Goal: Task Accomplishment & Management: Manage account settings

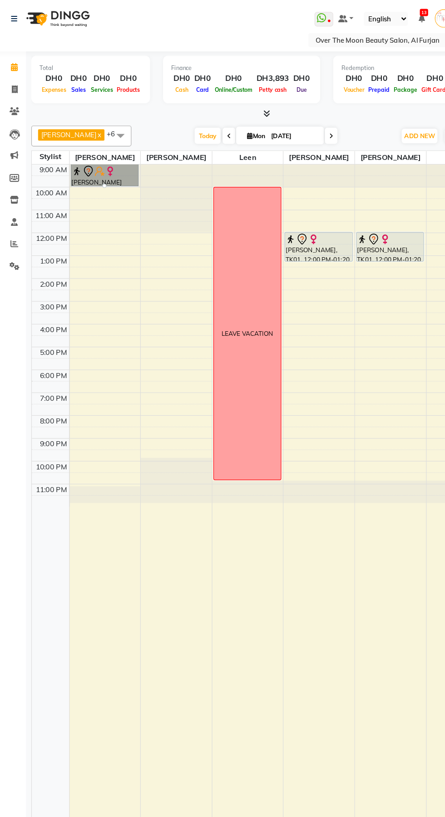
click at [98, 161] on div at bounding box center [96, 163] width 4 height 4
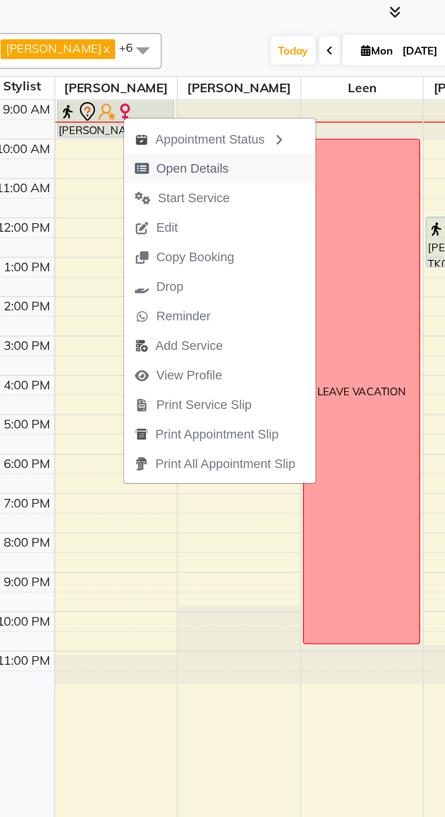
click at [123, 179] on span "Open Details" at bounding box center [135, 179] width 37 height 10
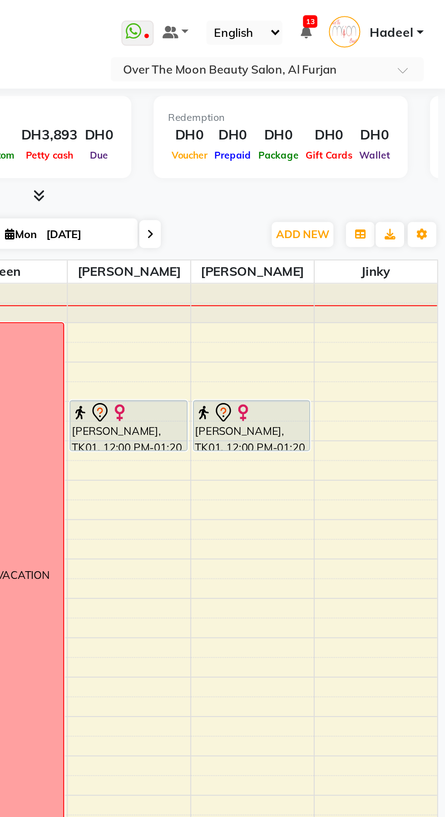
select select "7"
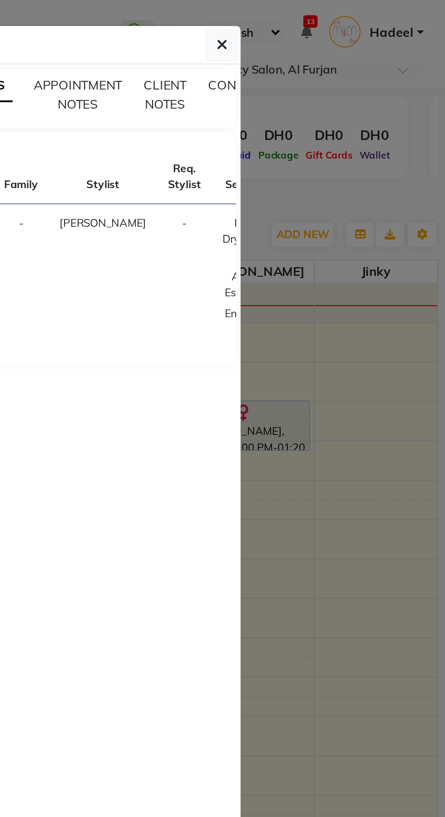
click at [349, 159] on icon at bounding box center [351, 157] width 5 height 7
click at [349, 157] on icon at bounding box center [351, 157] width 5 height 7
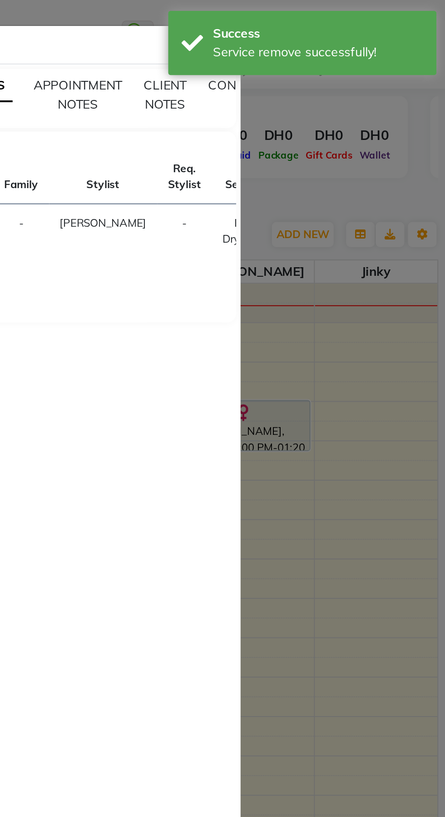
click at [393, 95] on ngb-modal-window "Client Detail [PERSON_NAME] indian 509639818 Wallet DH0 Deposit Amount DH0 Sele…" at bounding box center [222, 408] width 445 height 817
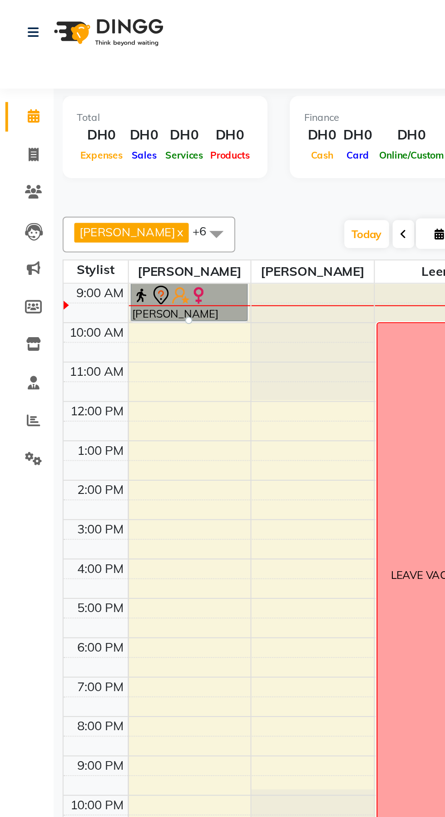
click at [98, 161] on div at bounding box center [96, 163] width 4 height 4
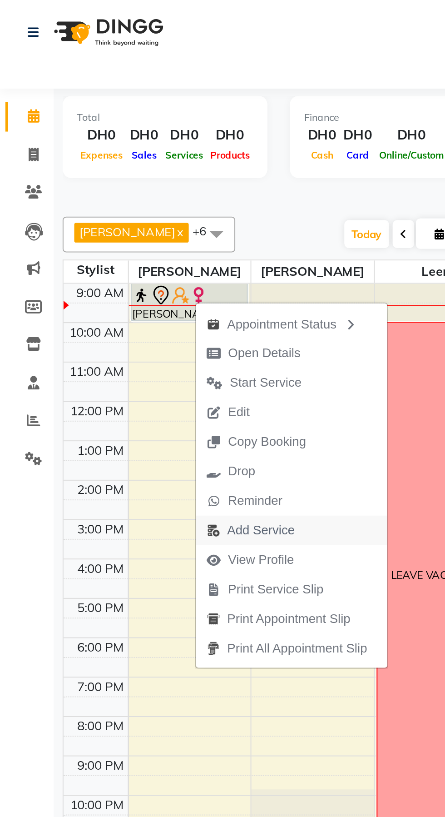
click at [137, 269] on span "Add Service" at bounding box center [132, 269] width 34 height 10
select select "20146"
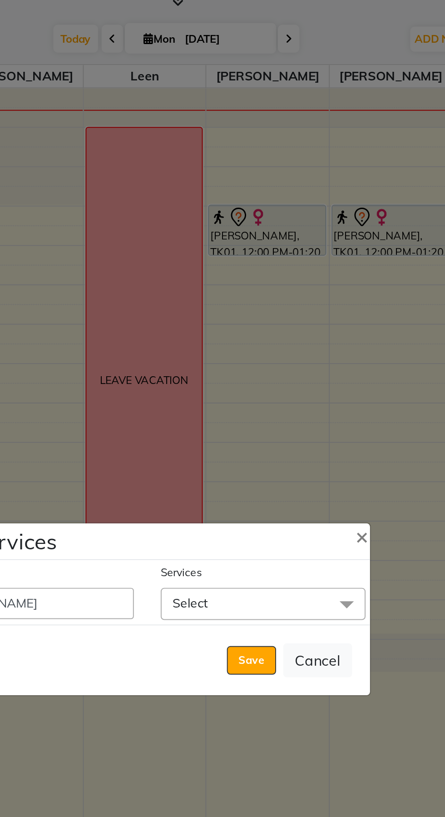
click at [291, 413] on span "Select" at bounding box center [281, 405] width 104 height 16
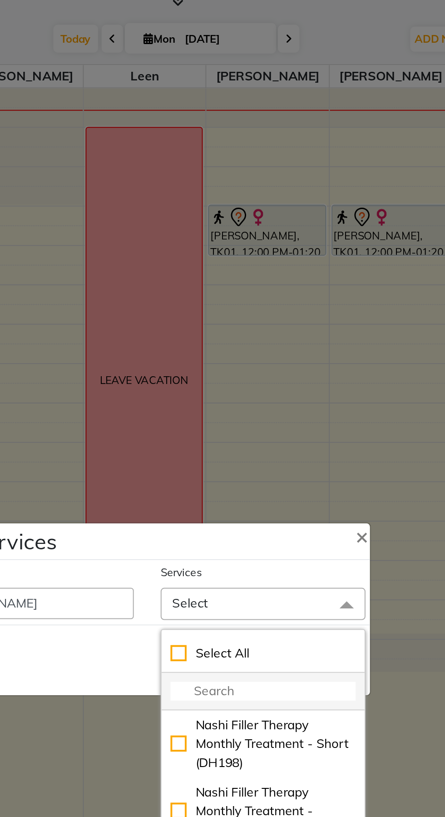
click at [278, 455] on input "multiselect-search" at bounding box center [281, 450] width 94 height 10
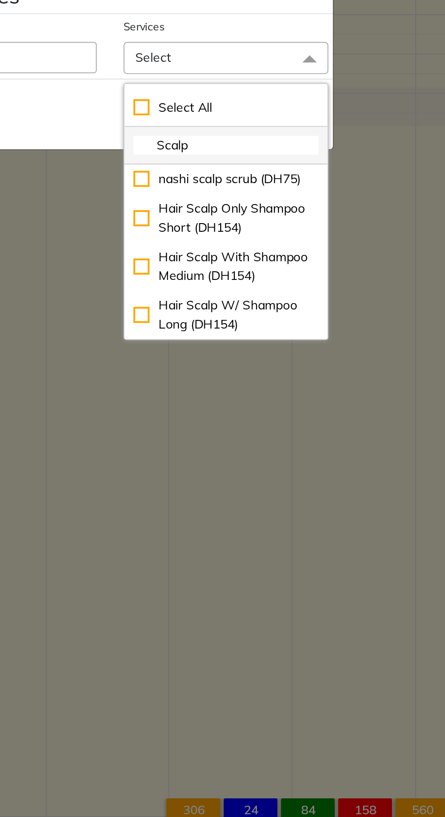
click at [268, 455] on input "Scalp" at bounding box center [281, 450] width 94 height 10
type input "S"
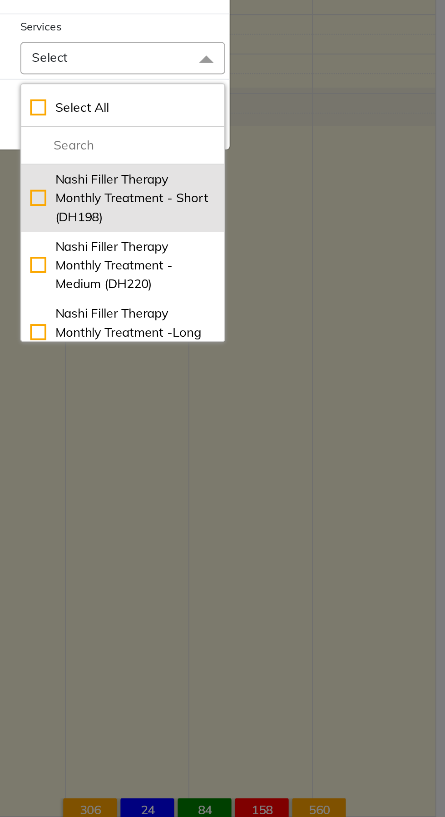
click at [257, 490] on li "Nashi Filler Therapy Monthly Treatment - Short (DH198)" at bounding box center [281, 477] width 103 height 34
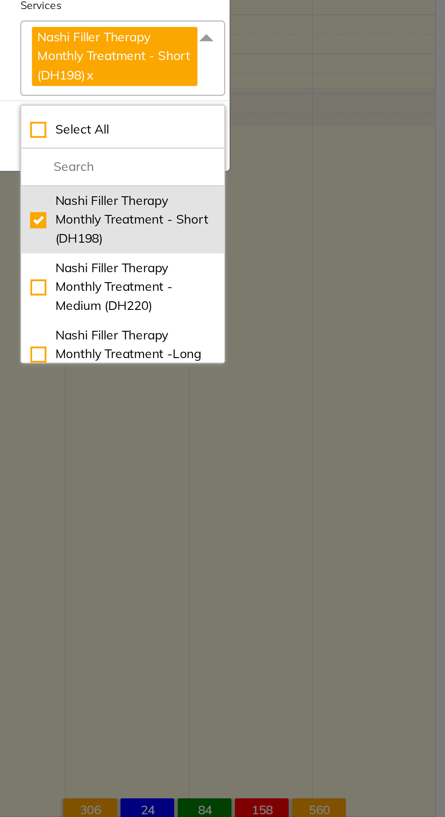
click at [242, 502] on div "Nashi Filler Therapy Monthly Treatment - Short (DH198)" at bounding box center [281, 487] width 94 height 29
checkbox input "false"
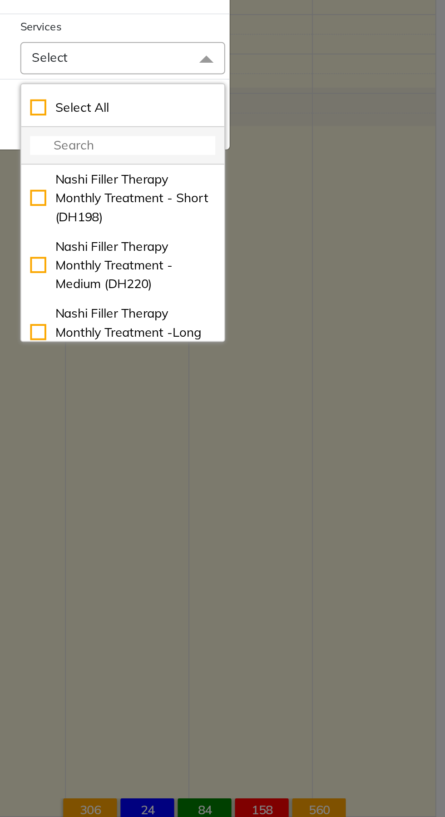
click at [255, 455] on input "multiselect-search" at bounding box center [281, 450] width 94 height 10
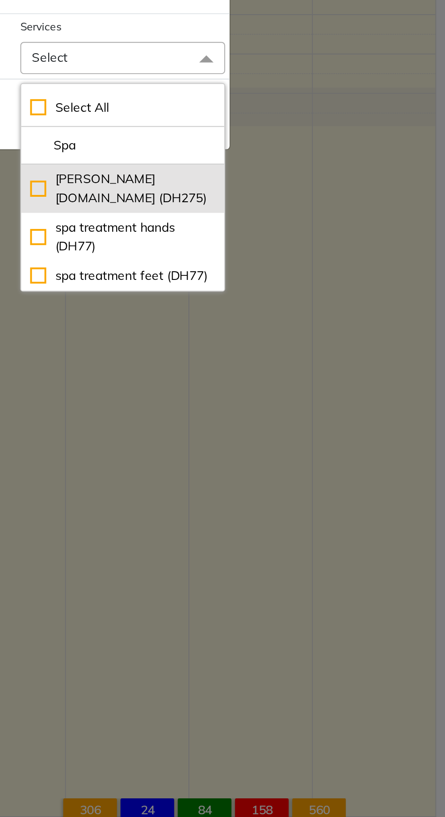
type input "Spa"
click at [240, 481] on div "[PERSON_NAME] [DOMAIN_NAME] (DH275)" at bounding box center [281, 471] width 94 height 19
checkbox input "true"
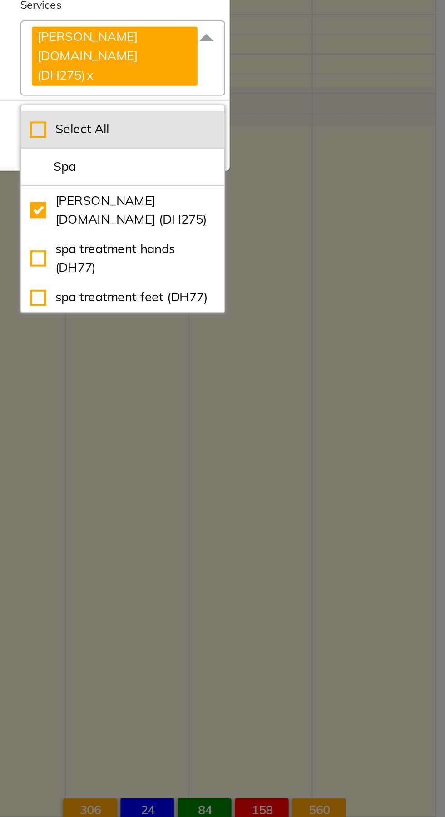
click at [230, 452] on li "Select All" at bounding box center [281, 441] width 103 height 19
checkbox input "true"
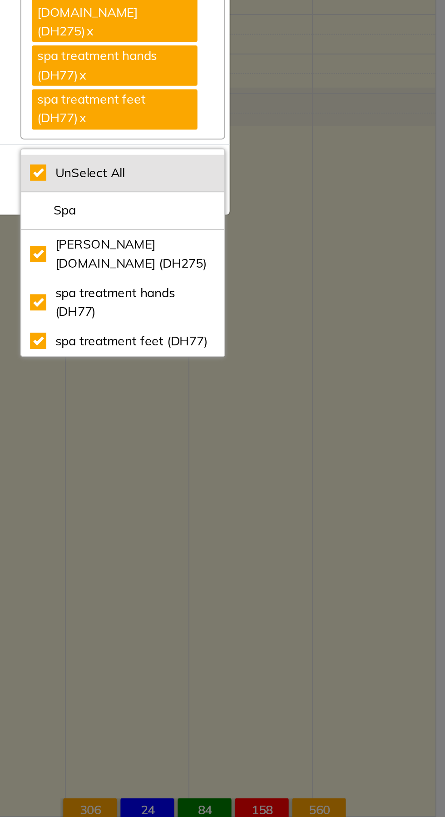
click at [241, 469] on div "UnSelect All" at bounding box center [281, 464] width 94 height 10
checkbox input "false"
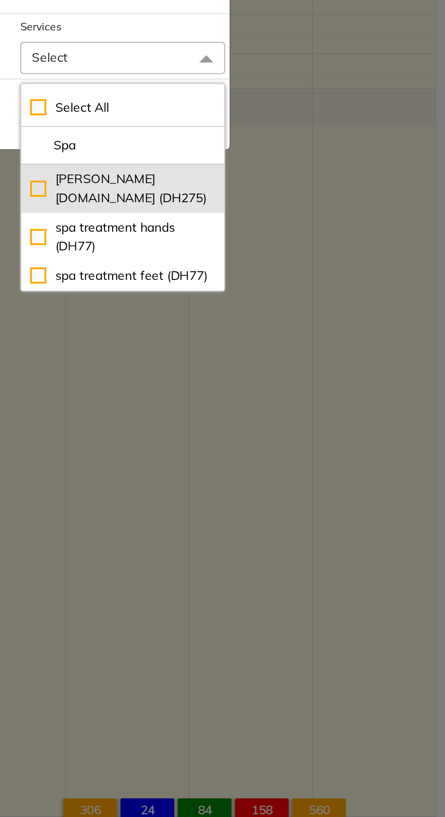
click at [242, 481] on div "[PERSON_NAME] [DOMAIN_NAME] (DH275)" at bounding box center [281, 471] width 94 height 19
checkbox input "true"
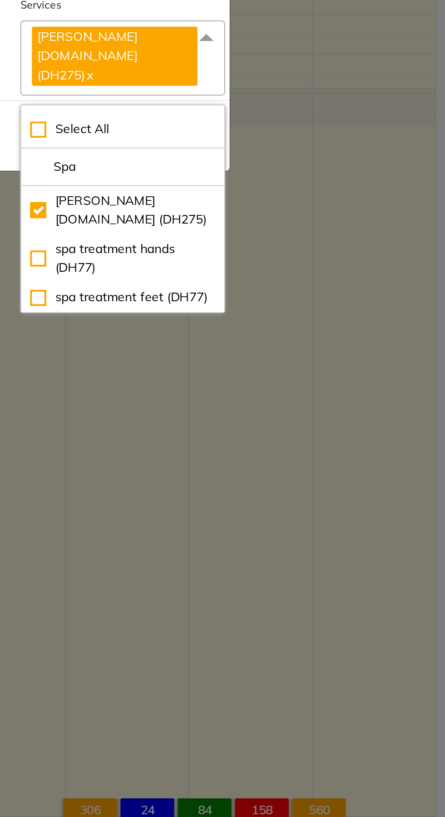
click at [267, 372] on div "Add Services ×" at bounding box center [222, 363] width 226 height 19
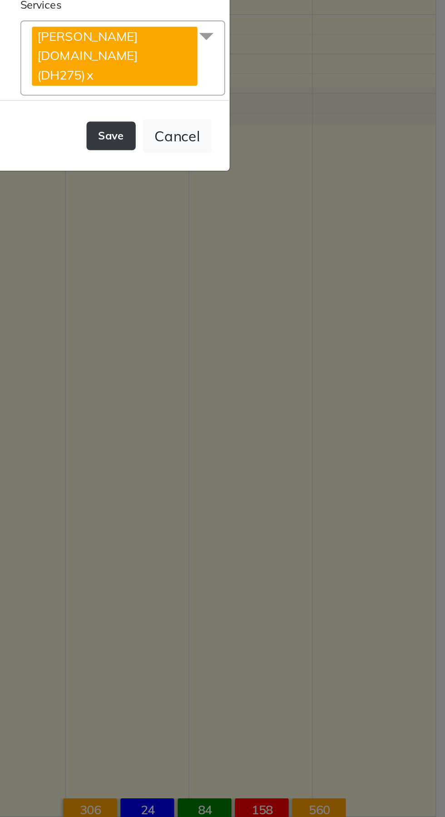
click at [268, 452] on button "Save" at bounding box center [275, 445] width 25 height 15
select select "66106"
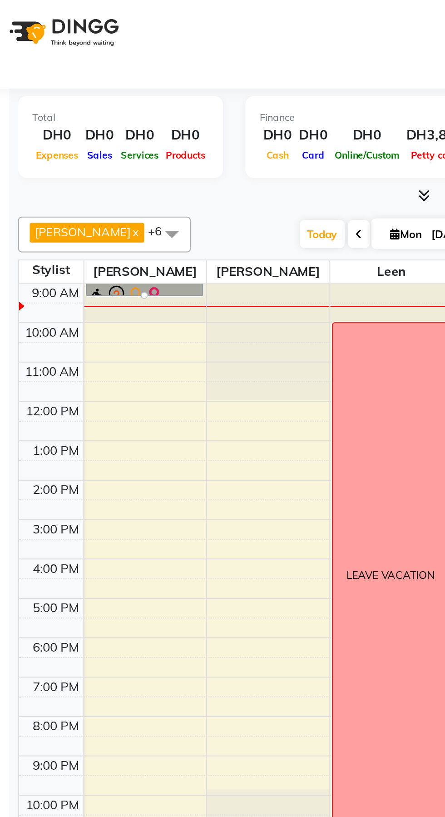
click at [98, 148] on div at bounding box center [96, 150] width 4 height 4
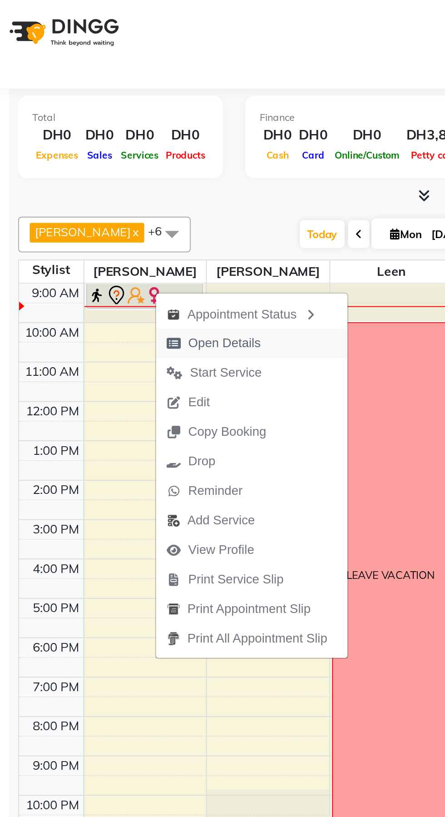
click at [137, 180] on span "Open Details" at bounding box center [131, 174] width 59 height 15
select select "7"
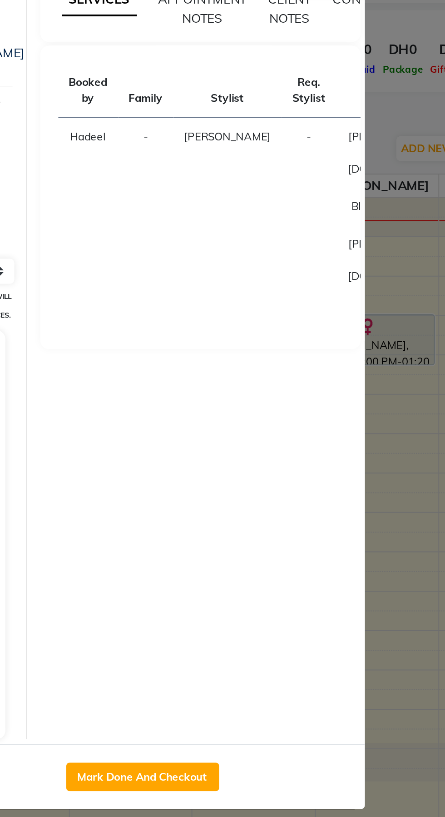
click at [351, 197] on icon at bounding box center [353, 193] width 5 height 7
click at [233, 435] on button "Mark Done And Checkout" at bounding box center [228, 438] width 78 height 15
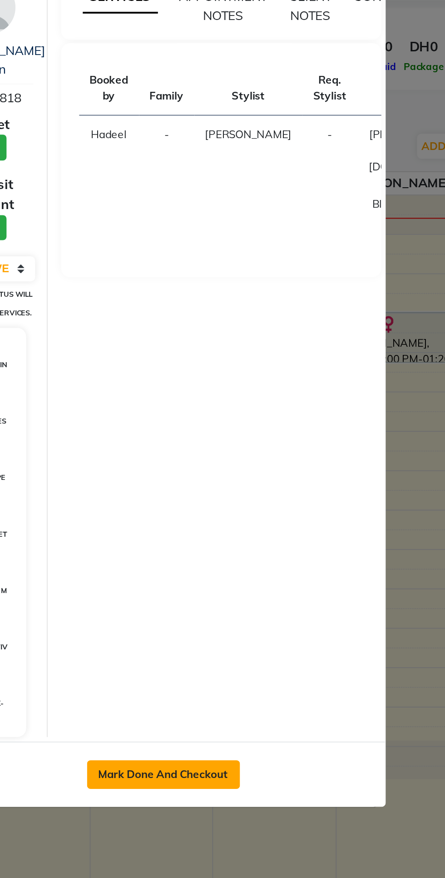
select select "service"
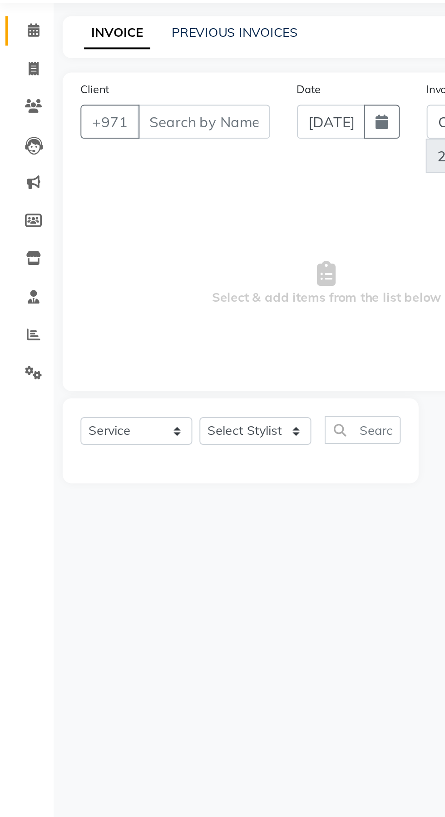
type input "509639818"
select select "20146"
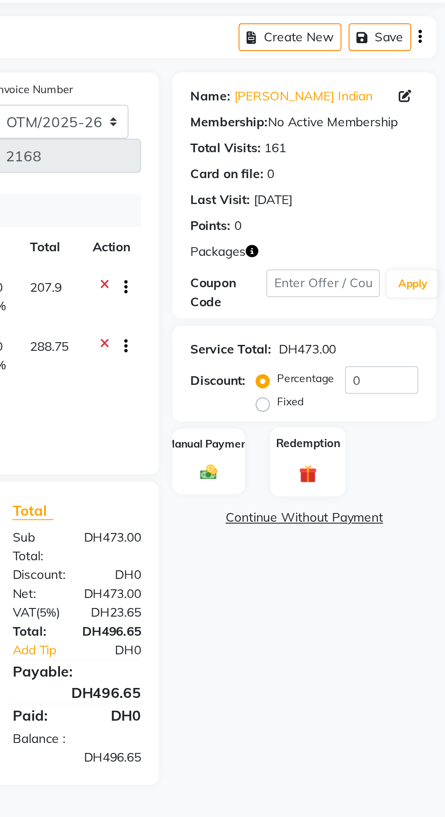
click at [381, 279] on img at bounding box center [375, 283] width 15 height 11
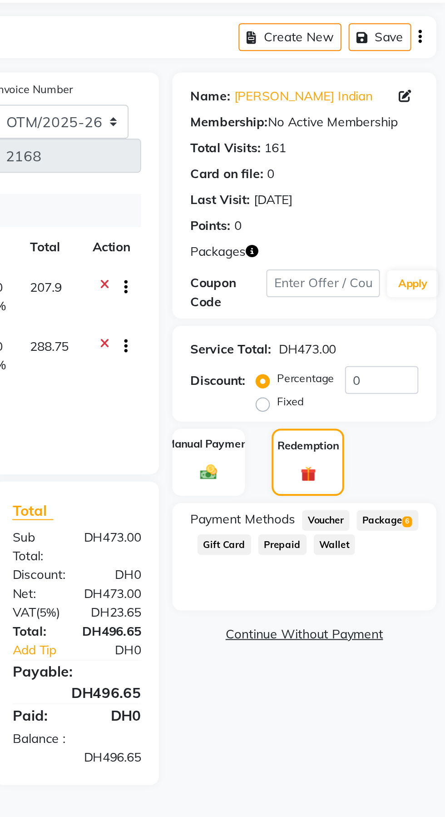
click at [400, 313] on span "Package 6" at bounding box center [415, 308] width 31 height 10
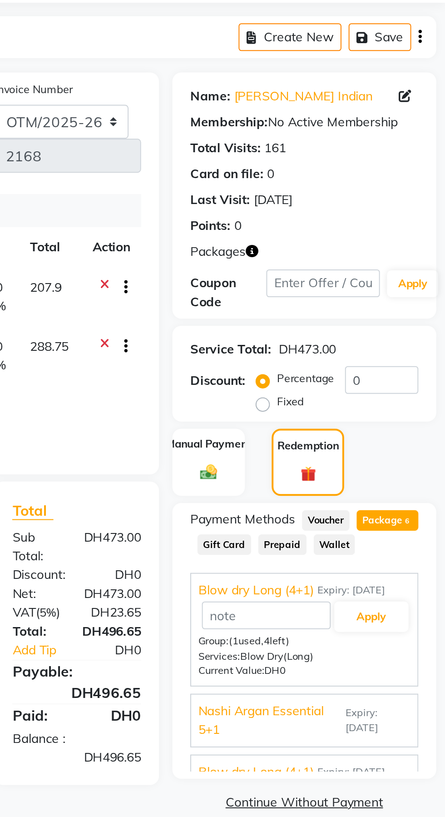
scroll to position [72, 0]
click at [410, 364] on button "Apply" at bounding box center [408, 356] width 38 height 15
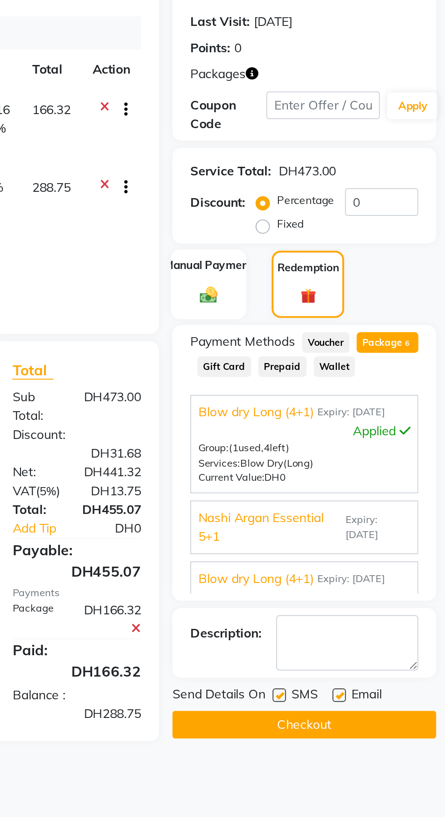
click at [332, 284] on img at bounding box center [325, 283] width 15 height 10
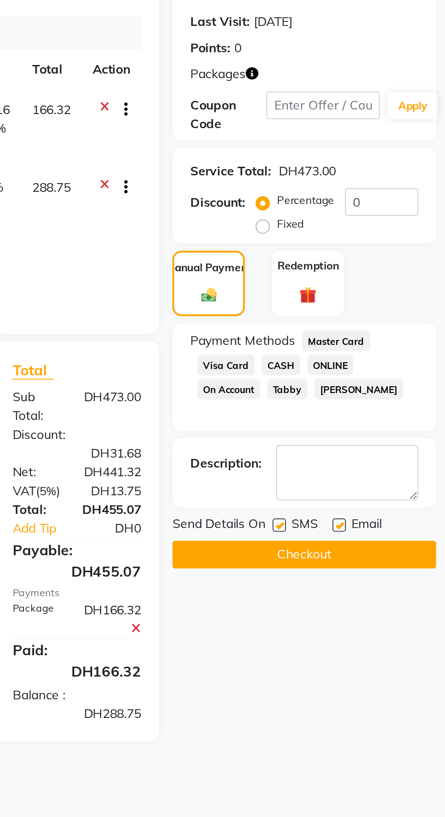
click at [391, 316] on span "ONLINE" at bounding box center [387, 319] width 24 height 10
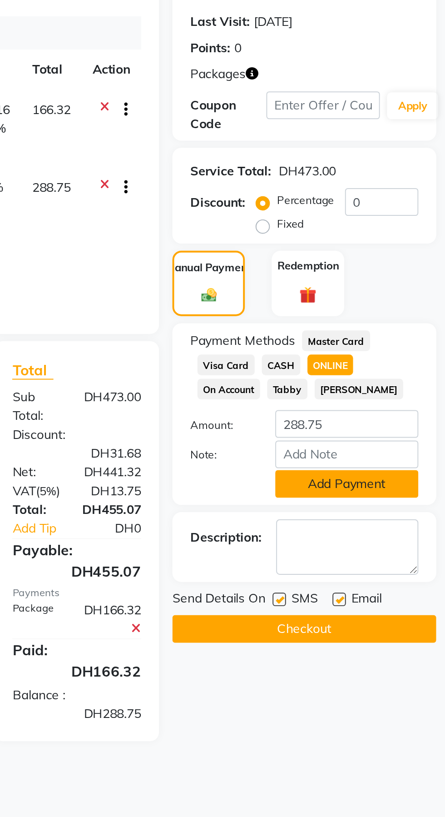
click at [397, 382] on button "Add Payment" at bounding box center [395, 379] width 73 height 14
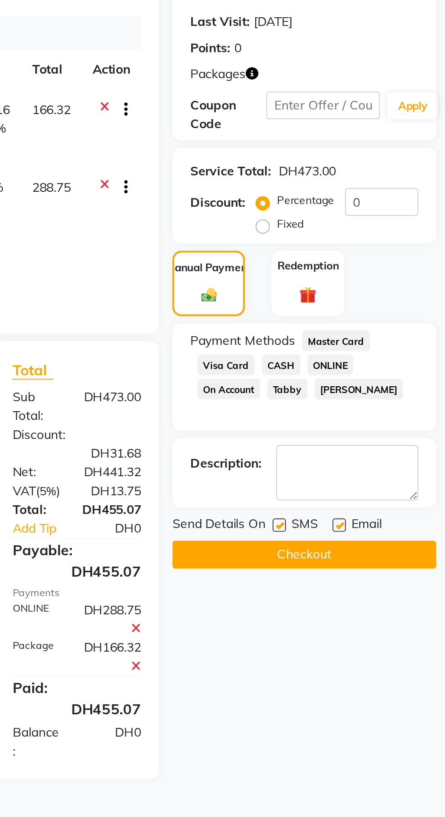
click at [362, 415] on button "Checkout" at bounding box center [374, 415] width 134 height 14
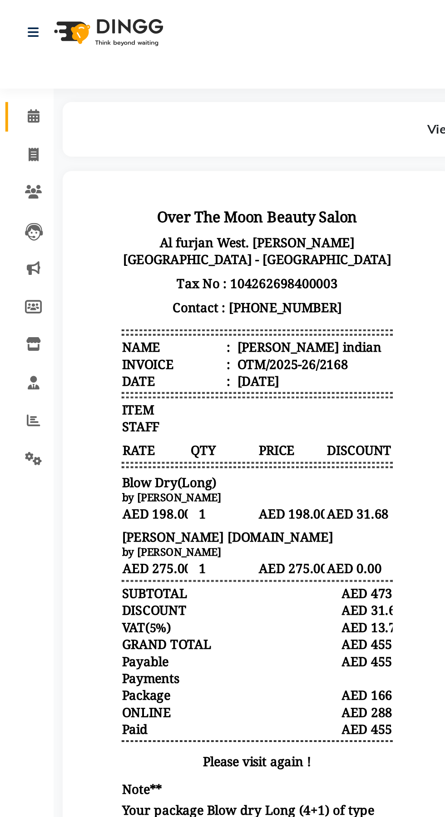
click at [13, 54] on span at bounding box center [17, 59] width 16 height 10
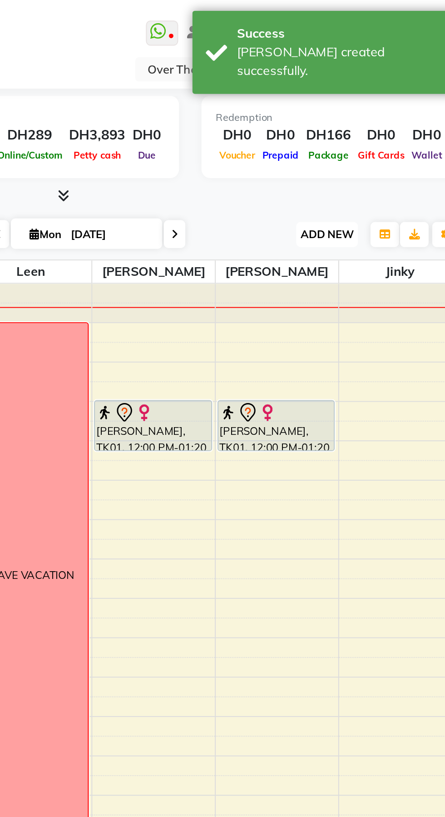
click at [370, 116] on span "ADD NEW" at bounding box center [371, 118] width 27 height 7
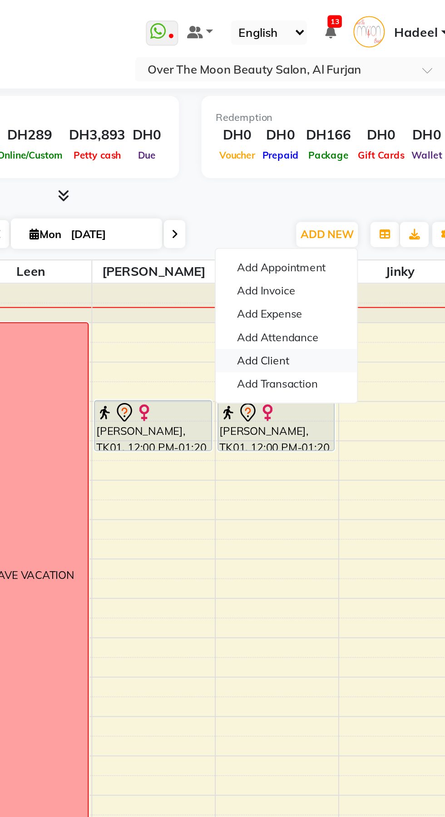
click at [358, 177] on link "Add Client" at bounding box center [351, 183] width 72 height 12
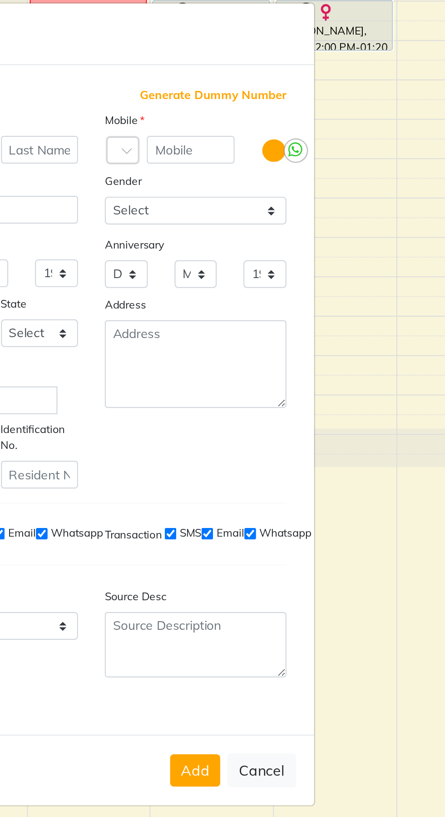
scroll to position [60, 0]
click at [313, 586] on button "Cancel" at bounding box center [309, 594] width 35 height 17
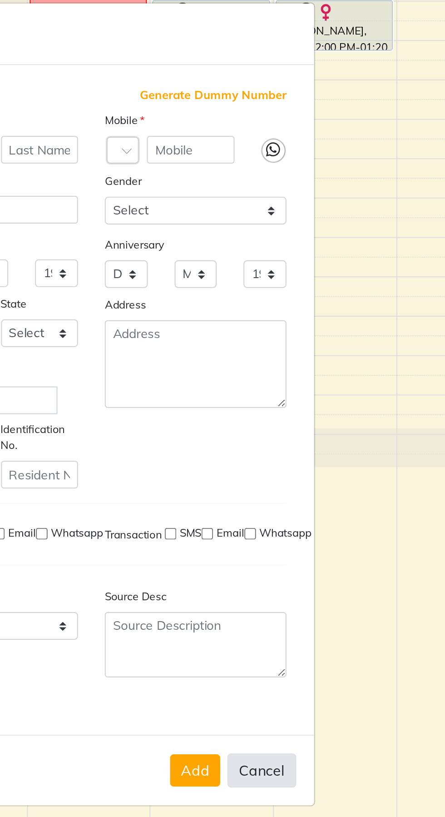
select select
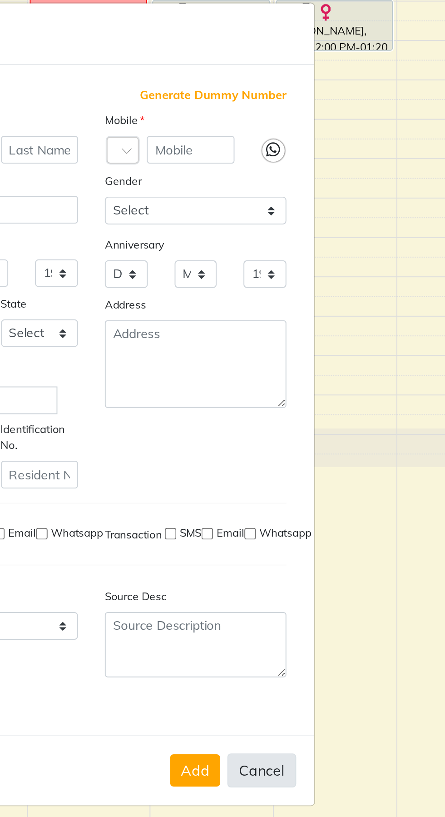
select select
checkbox input "false"
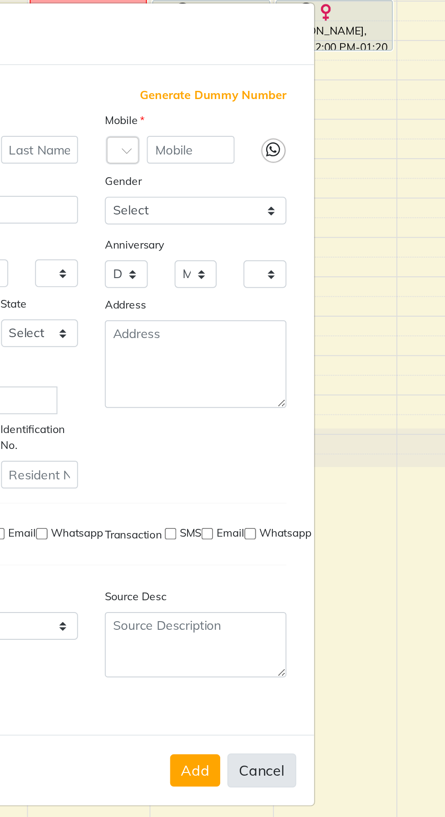
checkbox input "false"
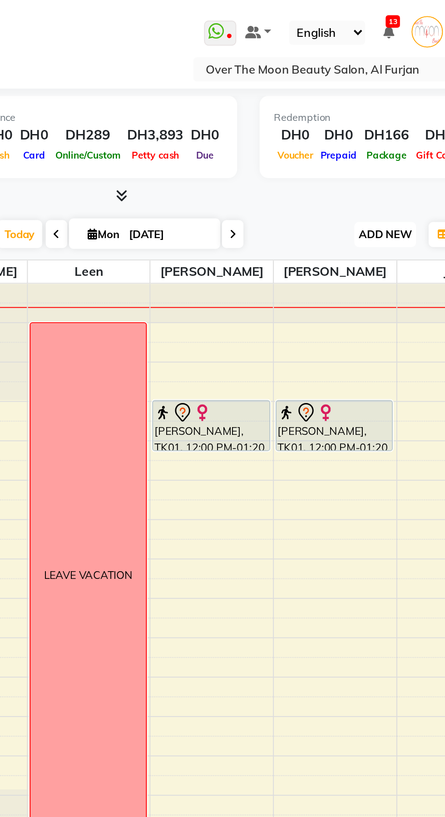
click at [377, 121] on span "ADD NEW" at bounding box center [371, 118] width 27 height 7
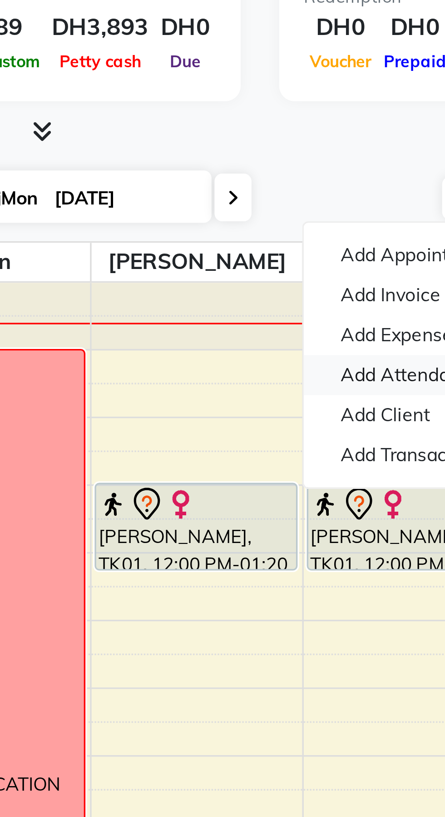
click at [346, 173] on link "Add Attendance" at bounding box center [351, 171] width 72 height 12
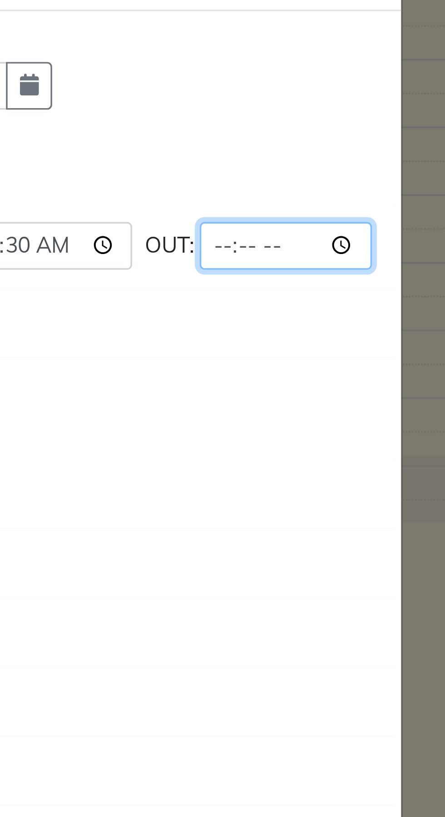
click at [308, 366] on input "time" at bounding box center [301, 359] width 51 height 14
type input "09:36"
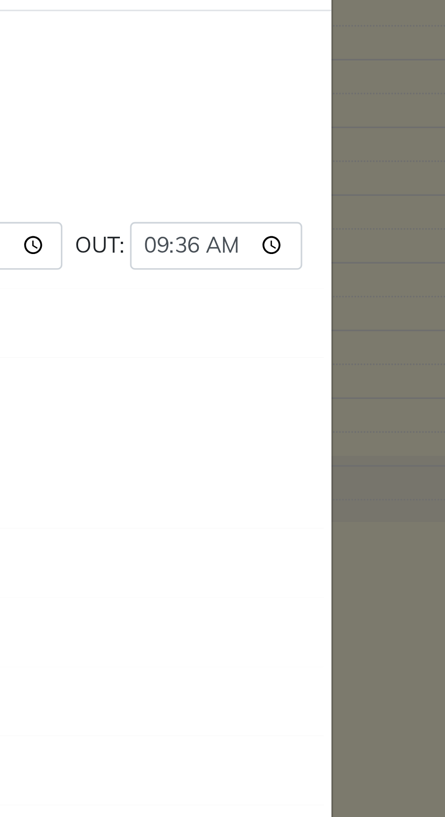
click at [303, 416] on div at bounding box center [250, 406] width 163 height 19
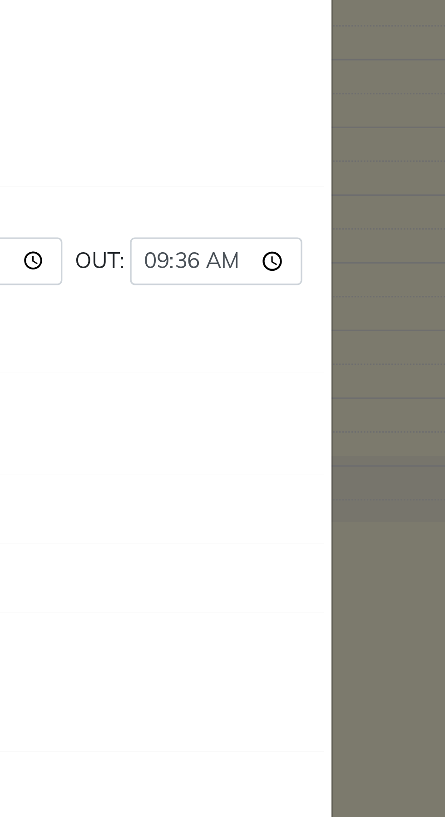
click at [334, 285] on button "×" at bounding box center [330, 271] width 23 height 25
